Goal: Information Seeking & Learning: Check status

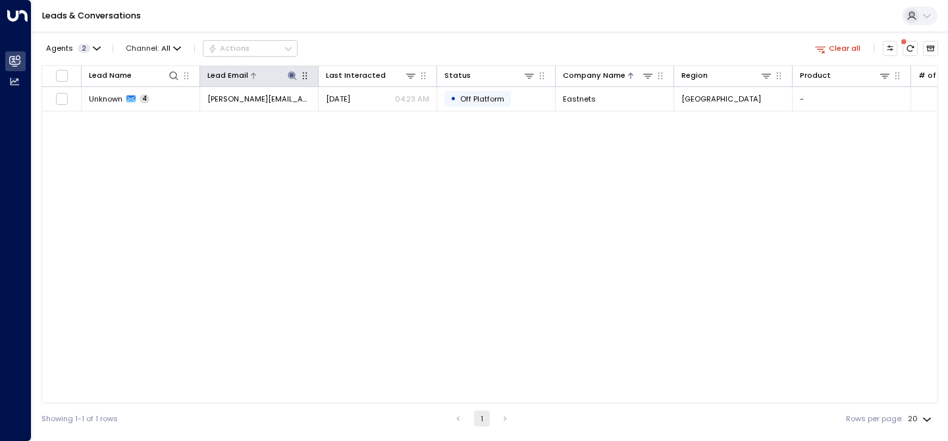
click at [293, 76] on icon at bounding box center [292, 75] width 9 height 9
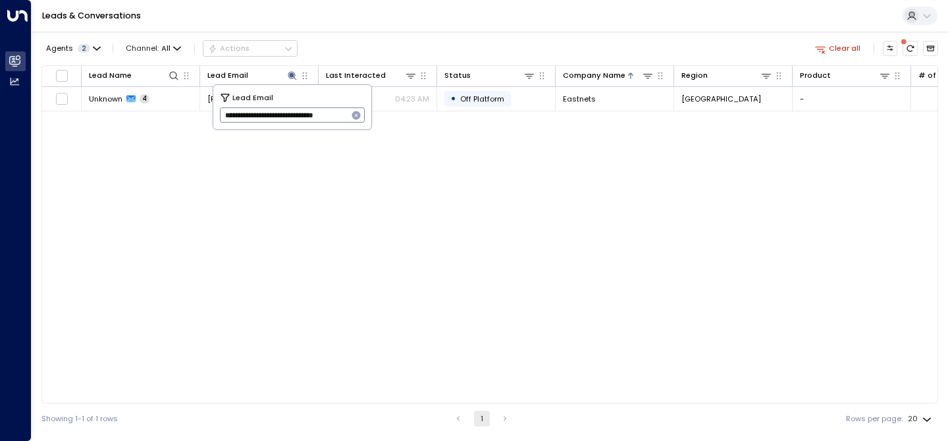
click at [362, 122] on div "**********" at bounding box center [293, 114] width 146 height 15
click at [359, 117] on icon "button" at bounding box center [356, 115] width 9 height 9
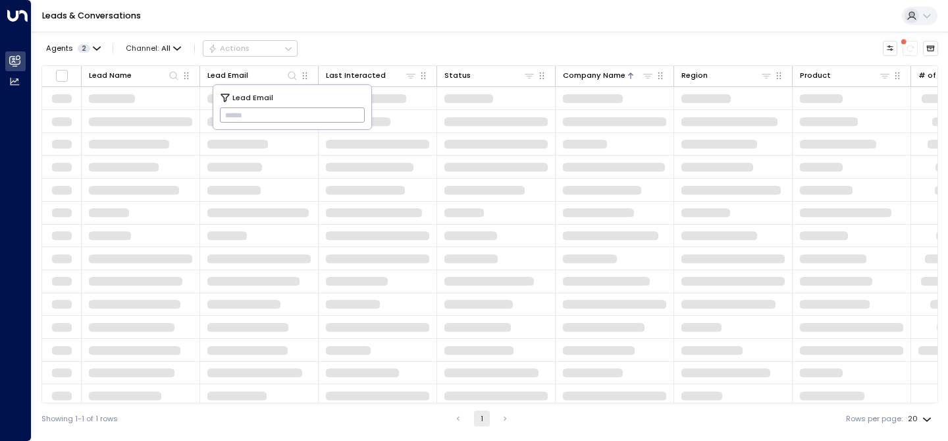
click at [301, 117] on input "text" at bounding box center [293, 116] width 146 height 22
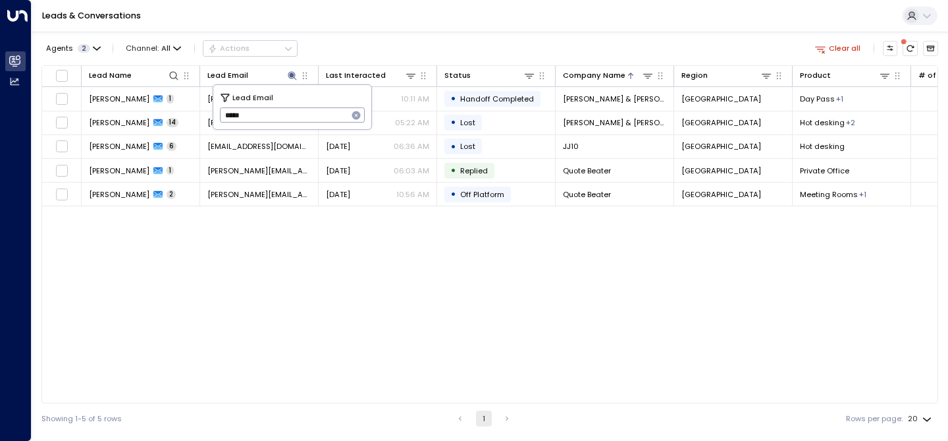
type input "******"
click at [329, 290] on div "Lead Name Lead Email Last Interacted Status Company Name Region Product # of pe…" at bounding box center [489, 234] width 897 height 338
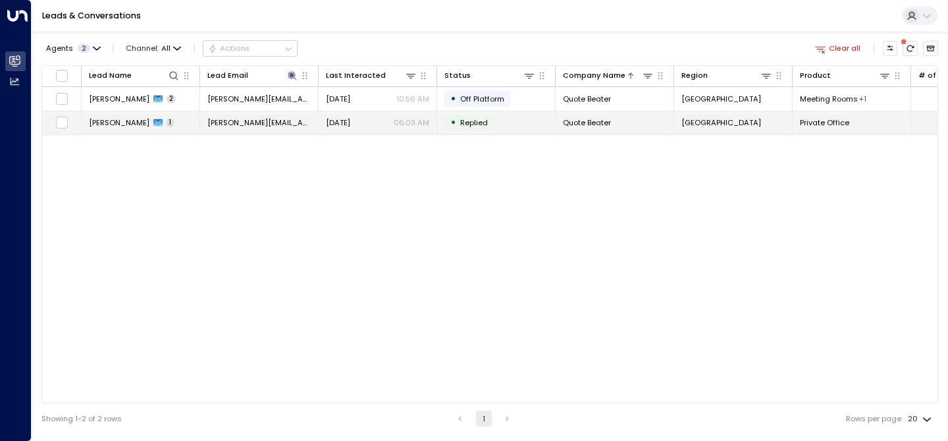
click at [136, 124] on span "[PERSON_NAME]" at bounding box center [119, 122] width 61 height 11
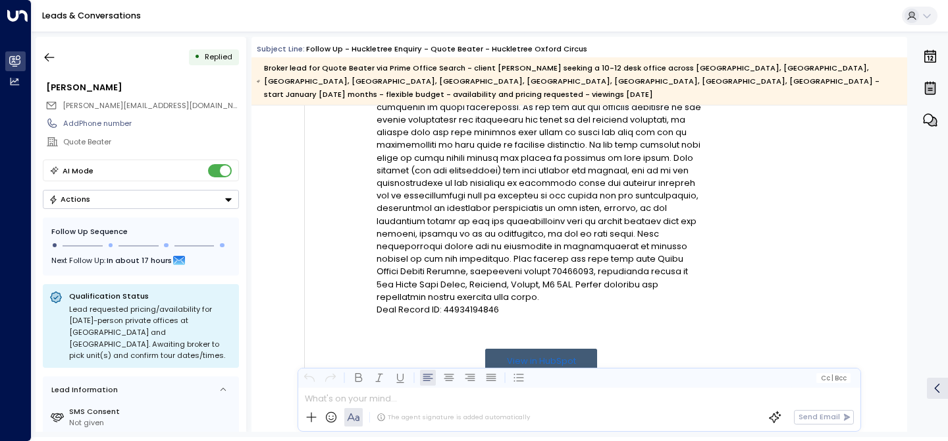
scroll to position [483, 0]
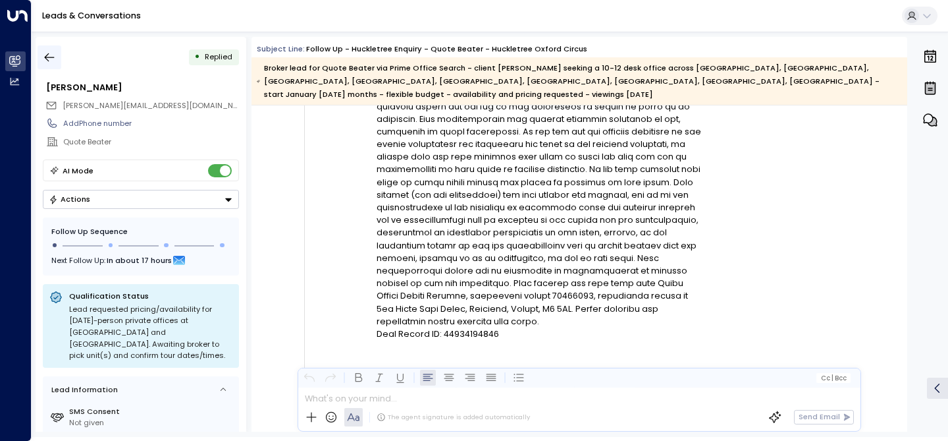
click at [51, 59] on icon "button" at bounding box center [49, 57] width 13 height 13
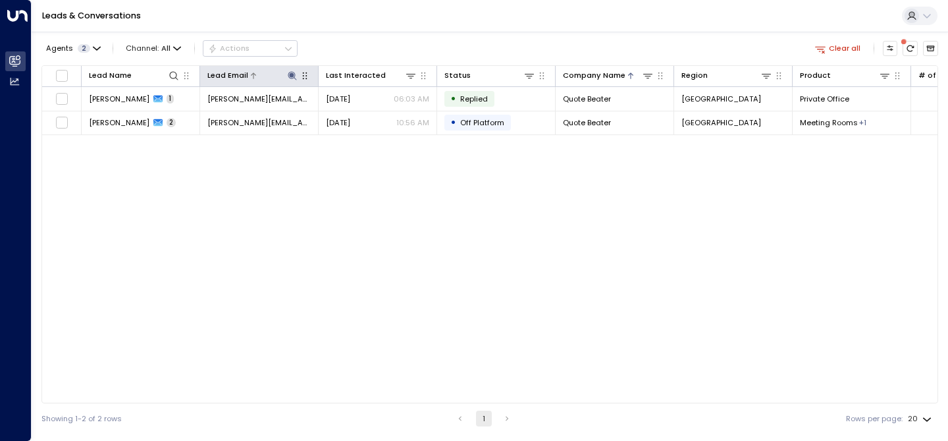
click at [290, 73] on icon at bounding box center [292, 75] width 9 height 9
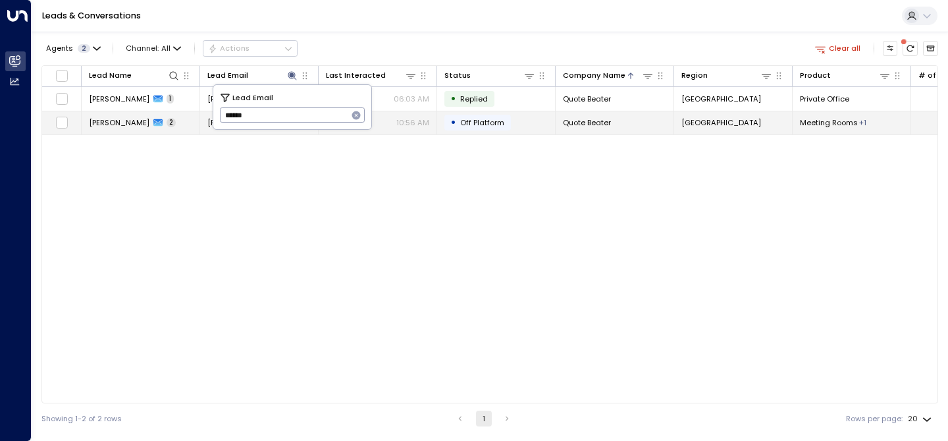
drag, startPoint x: 264, startPoint y: 117, endPoint x: 202, endPoint y: 117, distance: 61.9
click at [202, 117] on body "Overview Leads & Conversations Leads & Conversations Analytics Analytics Leads …" at bounding box center [474, 216] width 948 height 433
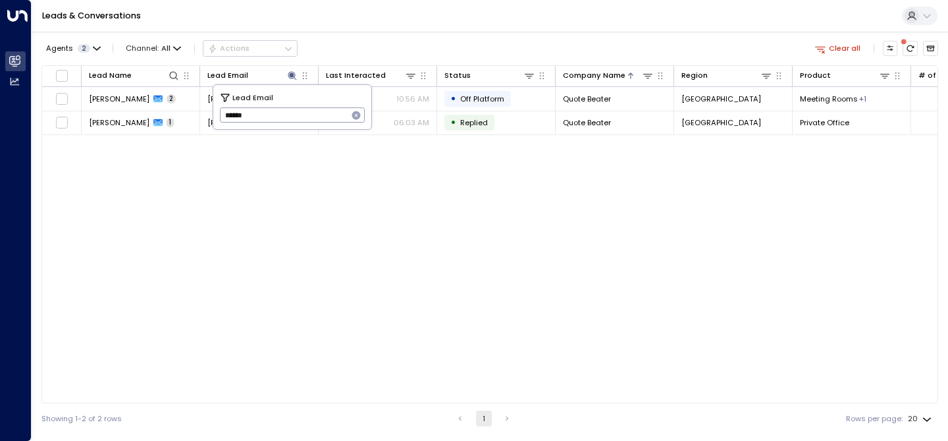
click at [356, 117] on icon "button" at bounding box center [356, 115] width 9 height 9
click at [313, 117] on input "text" at bounding box center [293, 116] width 146 height 22
paste input "**********"
type input "**********"
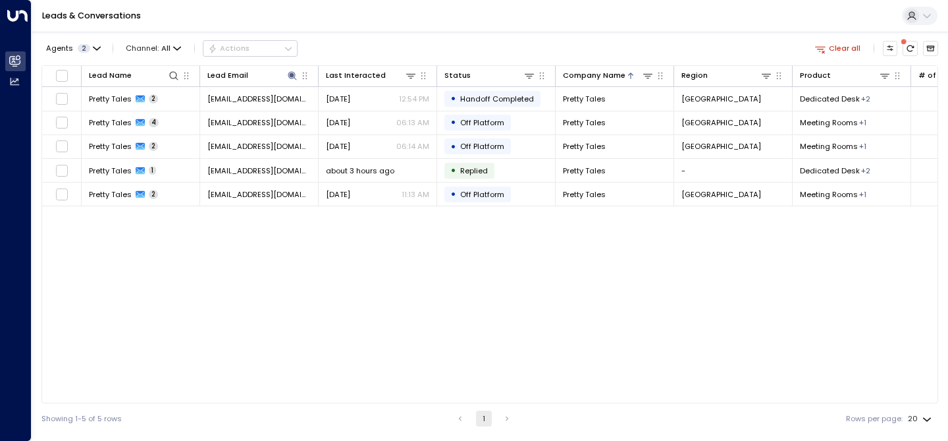
click at [288, 232] on div "Lead Name Lead Email Last Interacted Status Company Name Region Product # of pe…" at bounding box center [489, 234] width 897 height 338
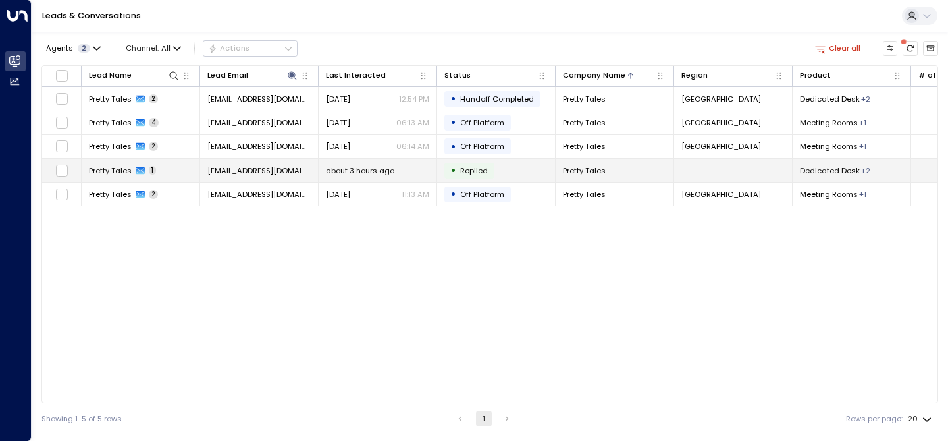
click at [119, 171] on span "Pretty Tales" at bounding box center [110, 170] width 43 height 11
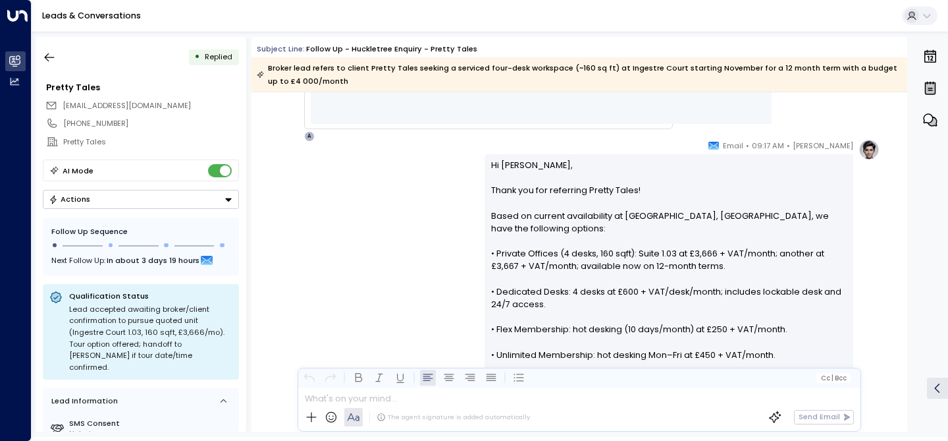
scroll to position [636, 0]
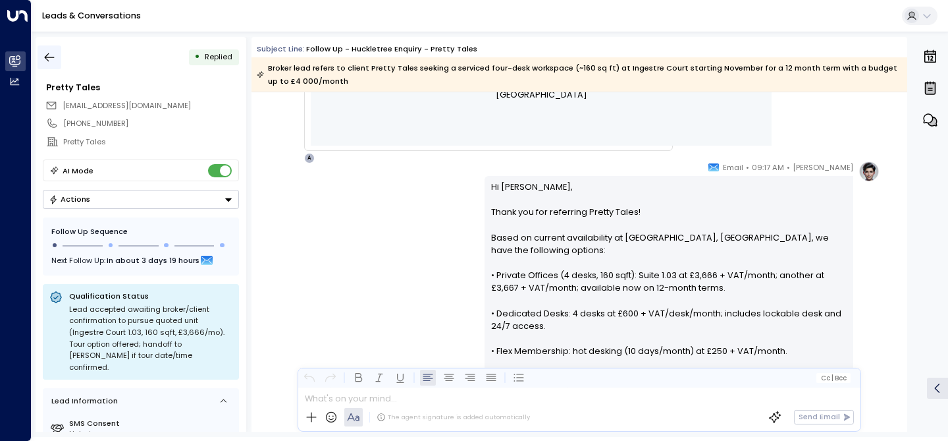
click at [54, 57] on icon "button" at bounding box center [49, 57] width 13 height 13
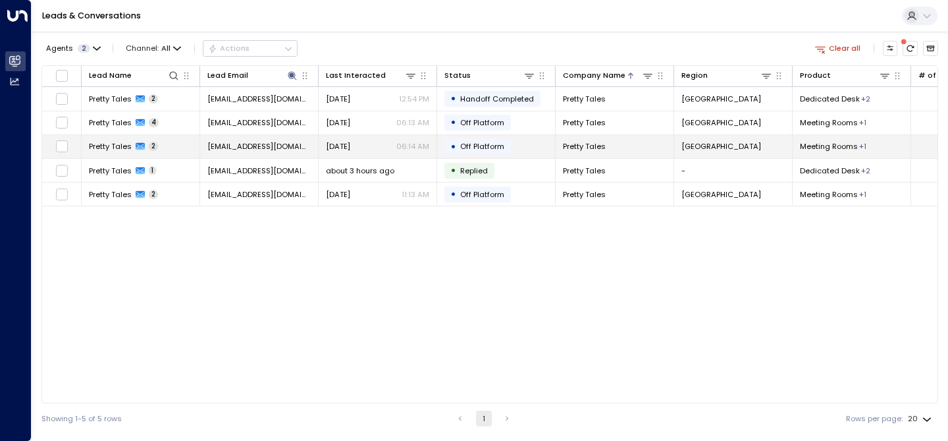
click at [118, 148] on span "Pretty Tales" at bounding box center [110, 146] width 43 height 11
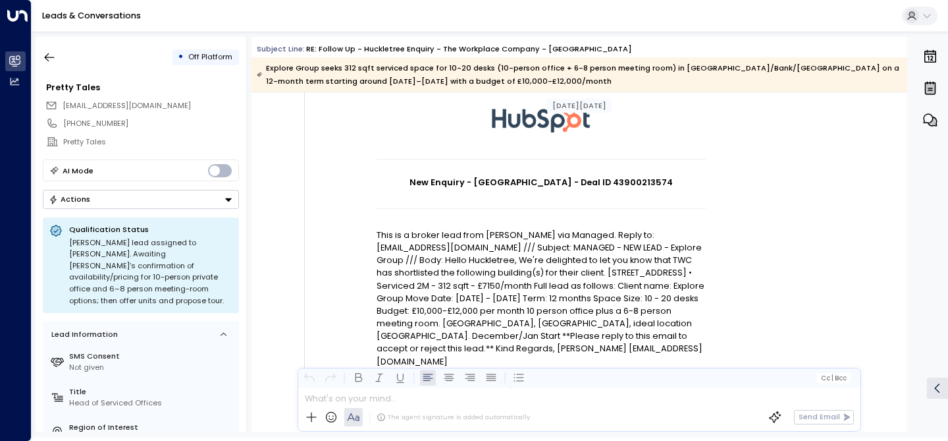
scroll to position [92, 0]
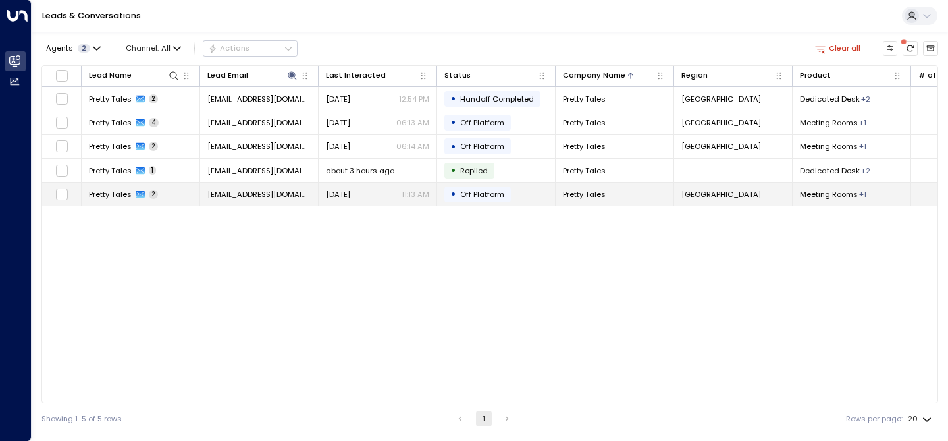
click at [118, 194] on span "Pretty Tales" at bounding box center [110, 194] width 43 height 11
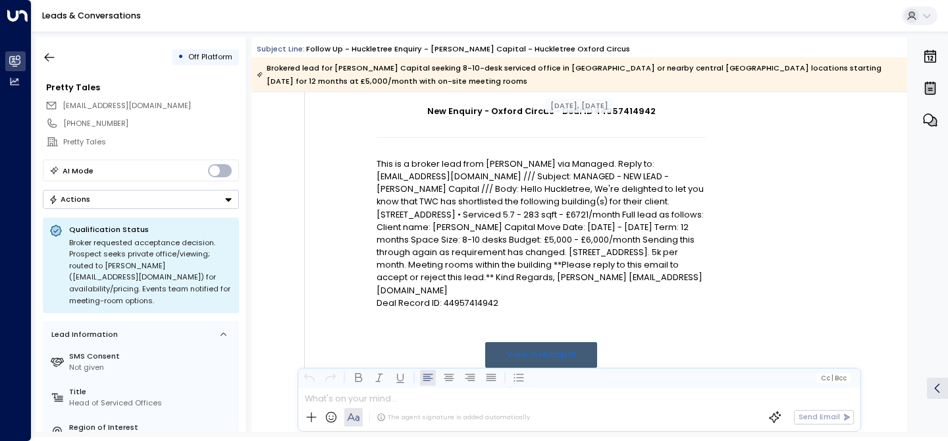
scroll to position [157, 0]
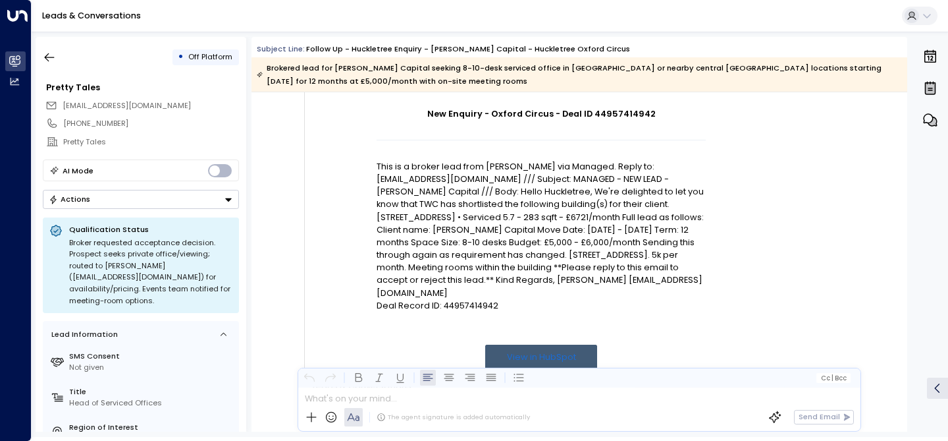
click at [128, 76] on div "• Off Platform Pretty Tales [EMAIL_ADDRESS][DOMAIN_NAME] [PHONE_NUMBER] Pretty …" at bounding box center [141, 234] width 211 height 394
click at [50, 55] on icon "button" at bounding box center [49, 57] width 13 height 13
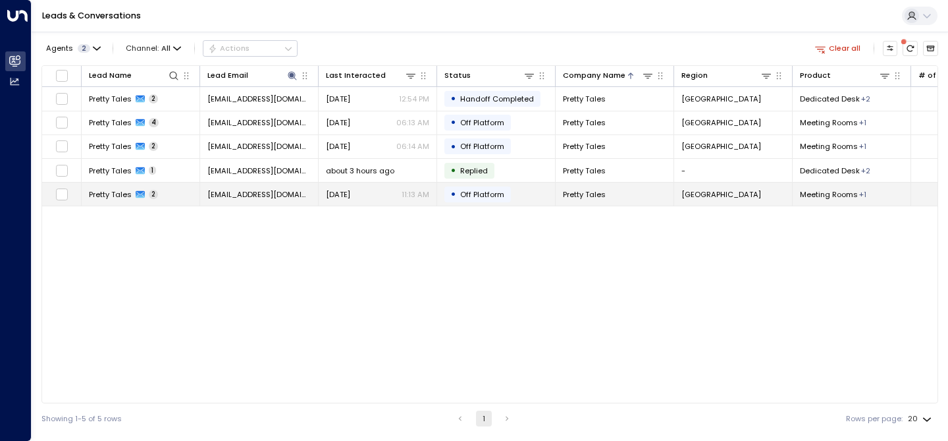
click at [157, 194] on span "2" at bounding box center [153, 194] width 9 height 9
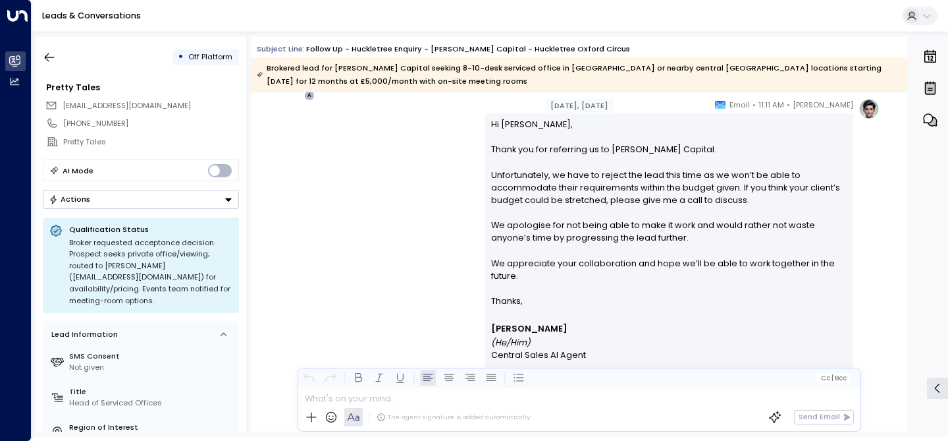
scroll to position [737, 0]
click at [102, 86] on icon at bounding box center [106, 87] width 11 height 11
drag, startPoint x: 111, startPoint y: 88, endPoint x: 47, endPoint y: 87, distance: 63.2
click at [47, 87] on input "**********" at bounding box center [141, 87] width 190 height 13
click at [129, 89] on input "**********" at bounding box center [141, 87] width 190 height 13
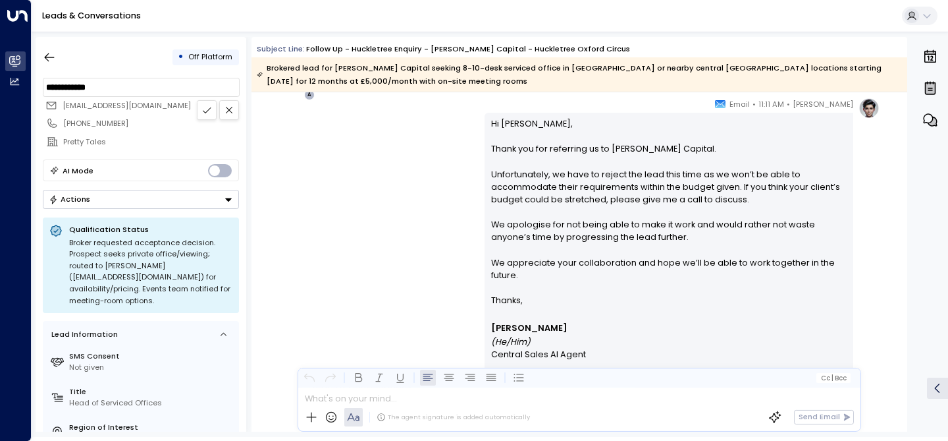
type input "**********"
click at [198, 108] on button at bounding box center [207, 110] width 20 height 20
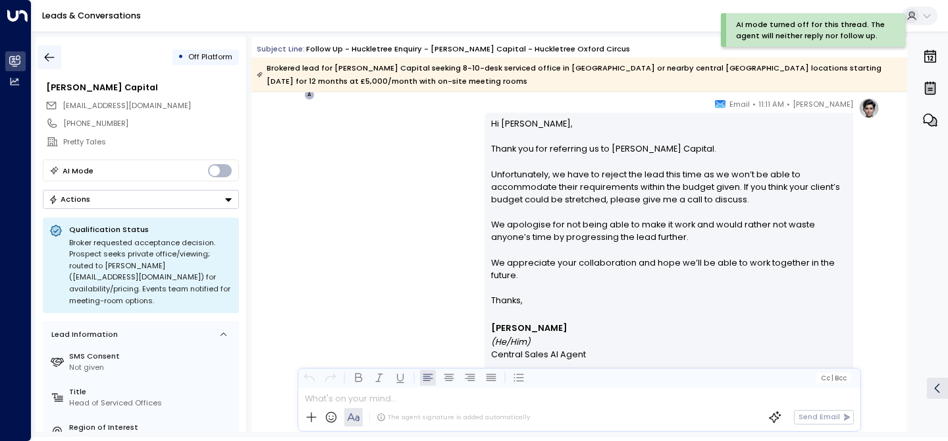
click at [41, 59] on button "button" at bounding box center [50, 57] width 24 height 24
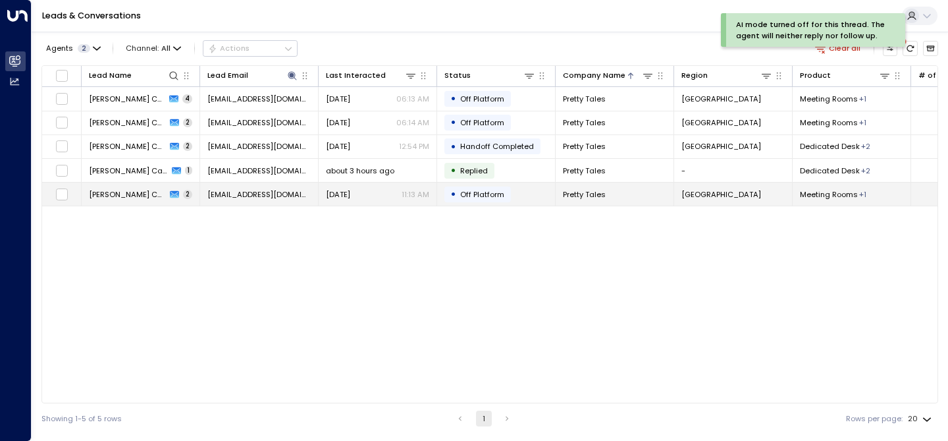
click at [117, 193] on span "[PERSON_NAME] Capital" at bounding box center [127, 194] width 77 height 11
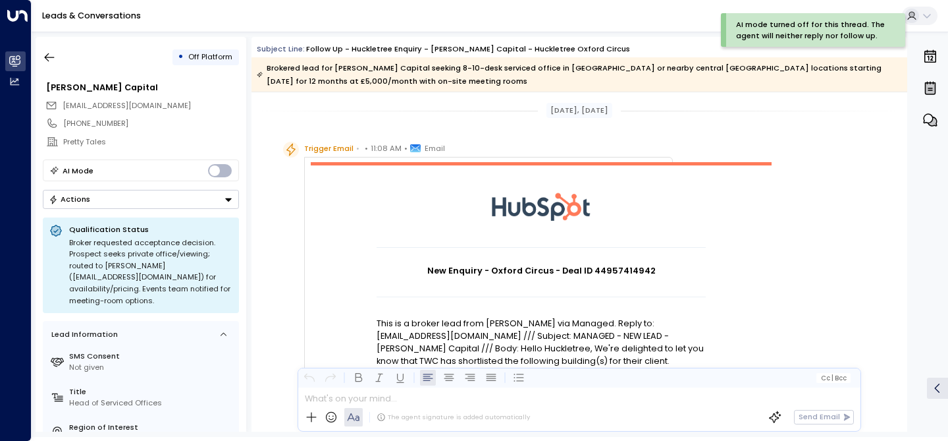
scroll to position [1052, 0]
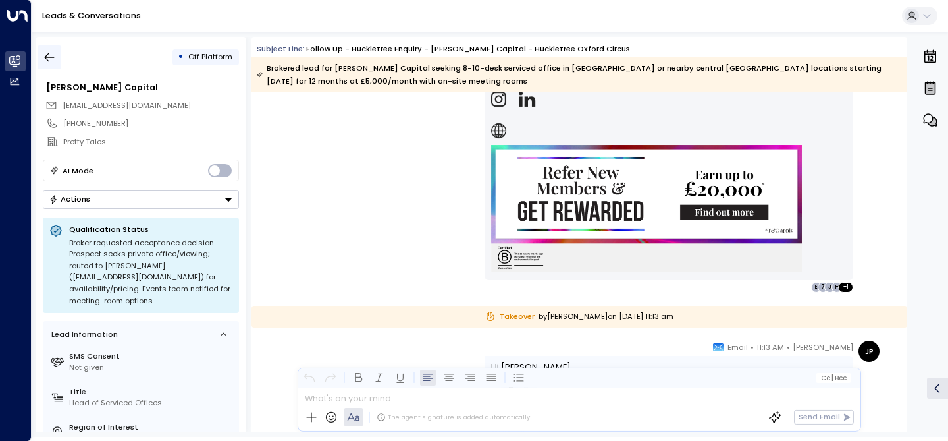
click at [48, 59] on icon "button" at bounding box center [49, 57] width 13 height 13
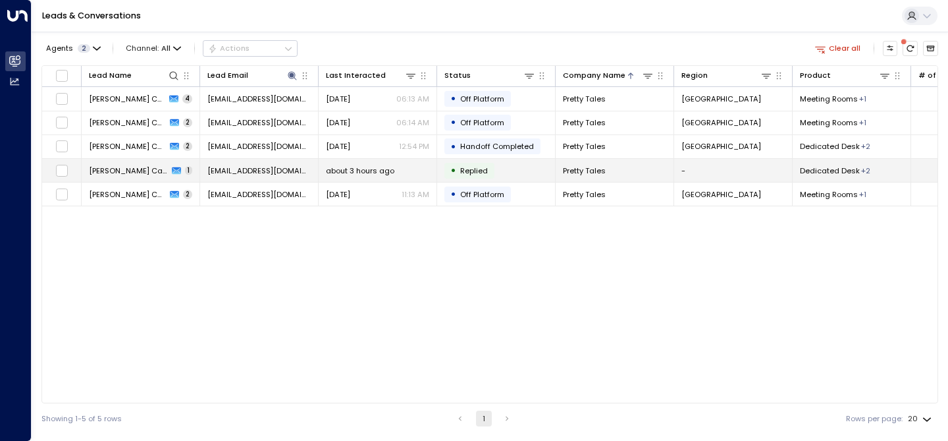
click at [591, 172] on span "Pretty Tales" at bounding box center [584, 170] width 43 height 11
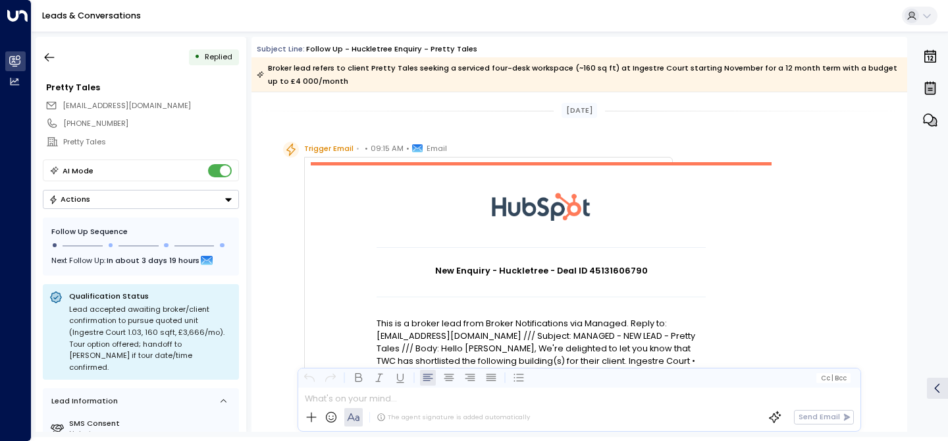
scroll to position [675, 0]
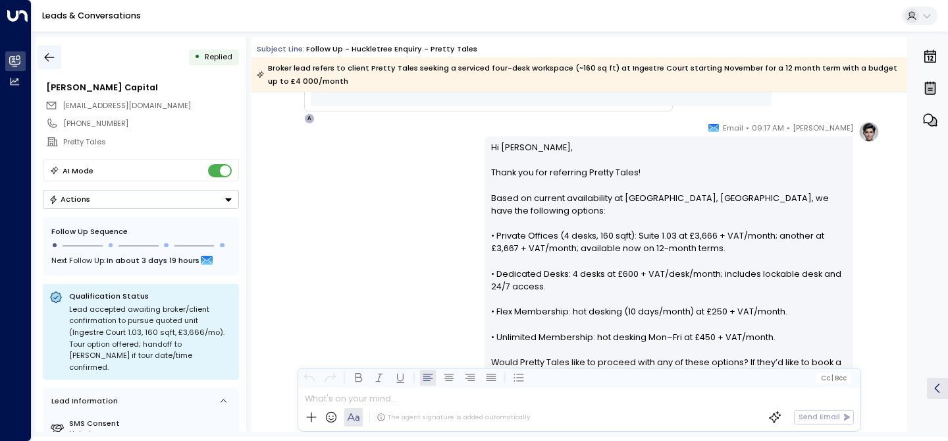
click at [47, 62] on icon "button" at bounding box center [49, 57] width 13 height 13
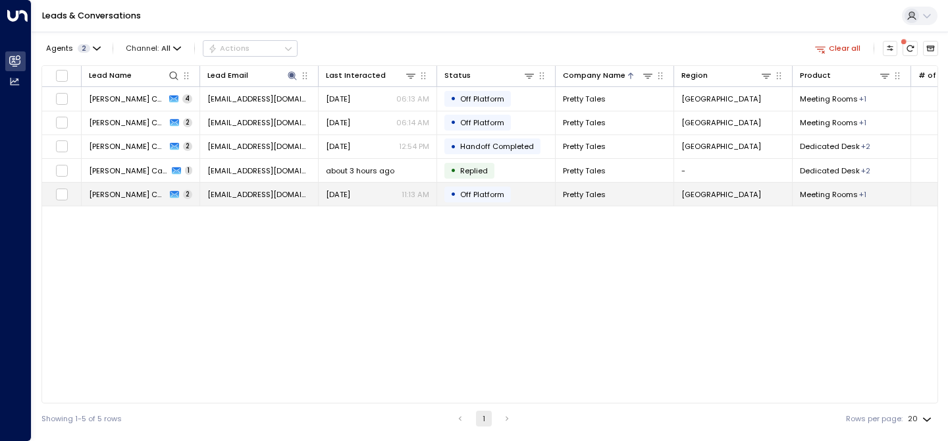
click at [170, 195] on icon at bounding box center [174, 193] width 9 height 7
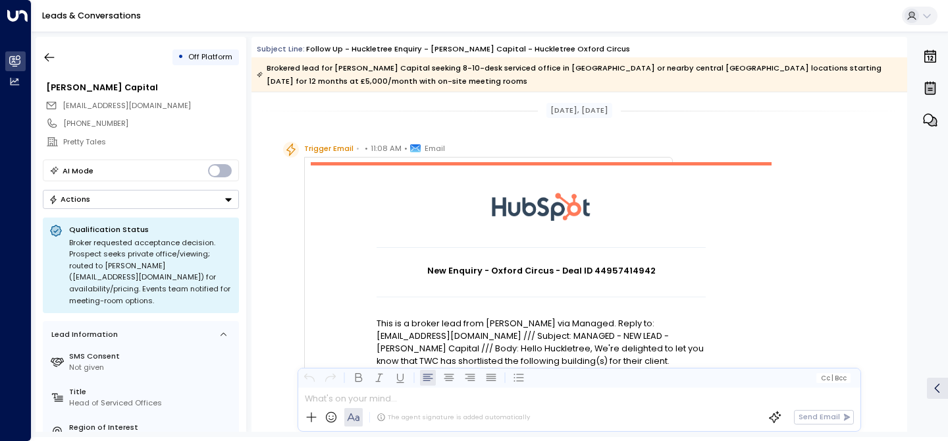
scroll to position [1052, 0]
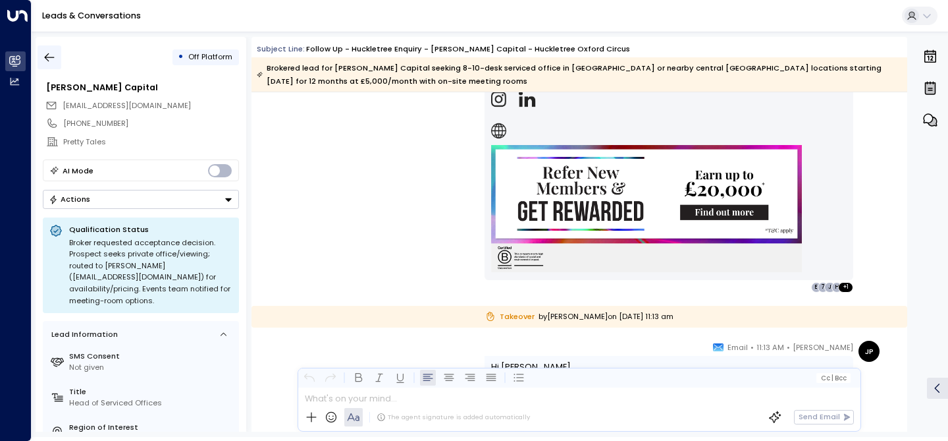
click at [53, 55] on icon "button" at bounding box center [49, 57] width 13 height 13
